Goal: Information Seeking & Learning: Learn about a topic

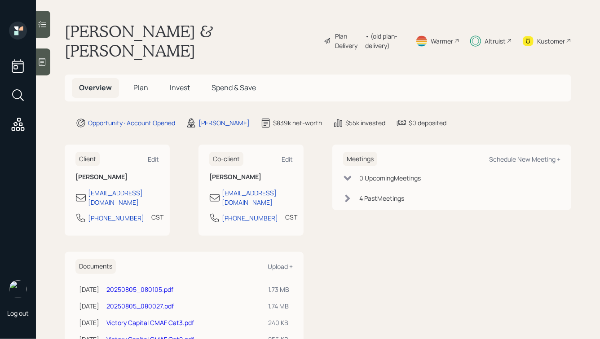
click at [496, 36] on div "Altruist" at bounding box center [495, 40] width 21 height 9
click at [175, 83] on span "Invest" at bounding box center [180, 88] width 20 height 10
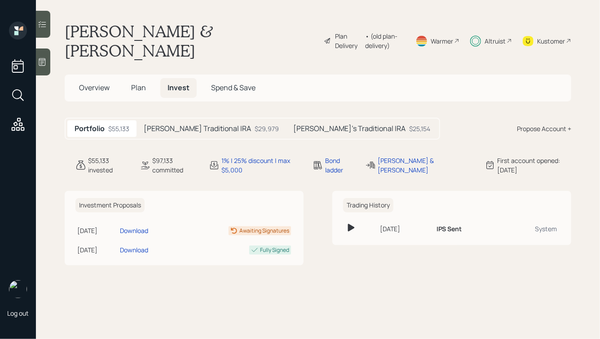
click at [194, 124] on h5 "Catarino's Traditional IRA" at bounding box center [197, 128] width 107 height 9
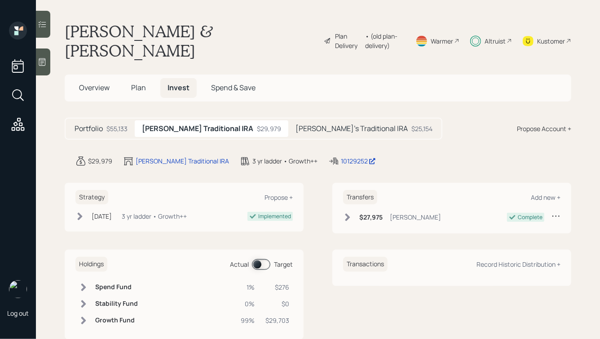
click at [349, 120] on div "Valerie's Traditional IRA $25,154" at bounding box center [363, 128] width 151 height 17
